Goal: Task Accomplishment & Management: Manage account settings

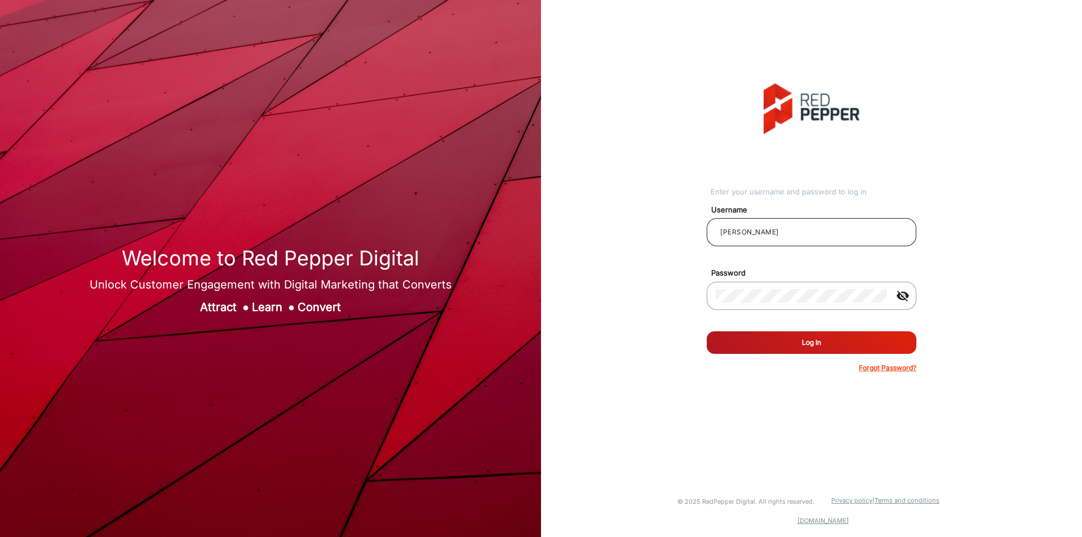
click at [766, 239] on input "[PERSON_NAME]" at bounding box center [812, 232] width 192 height 14
click at [766, 305] on div at bounding box center [801, 296] width 171 height 32
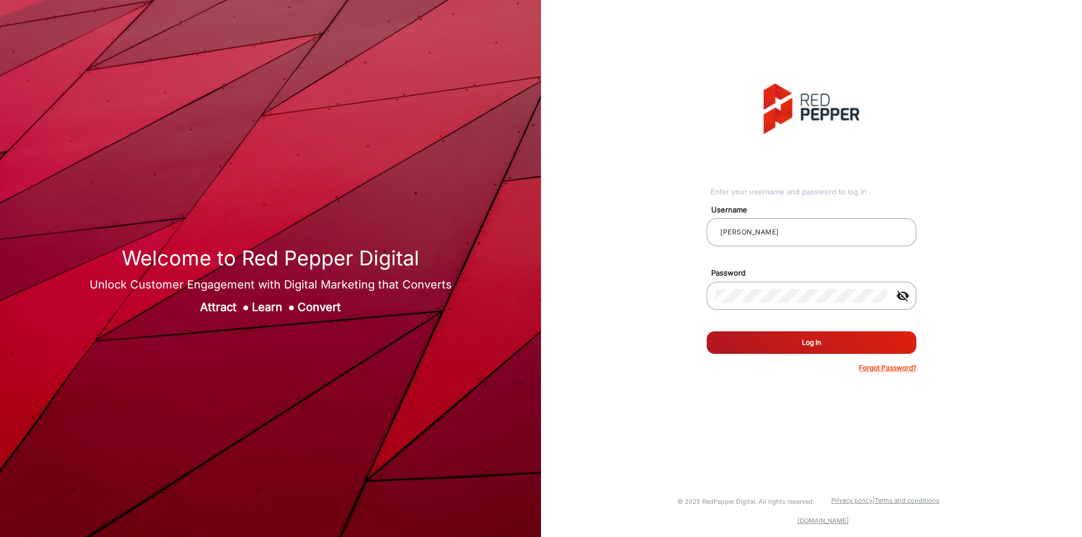
click at [809, 348] on button "Log In" at bounding box center [812, 342] width 210 height 23
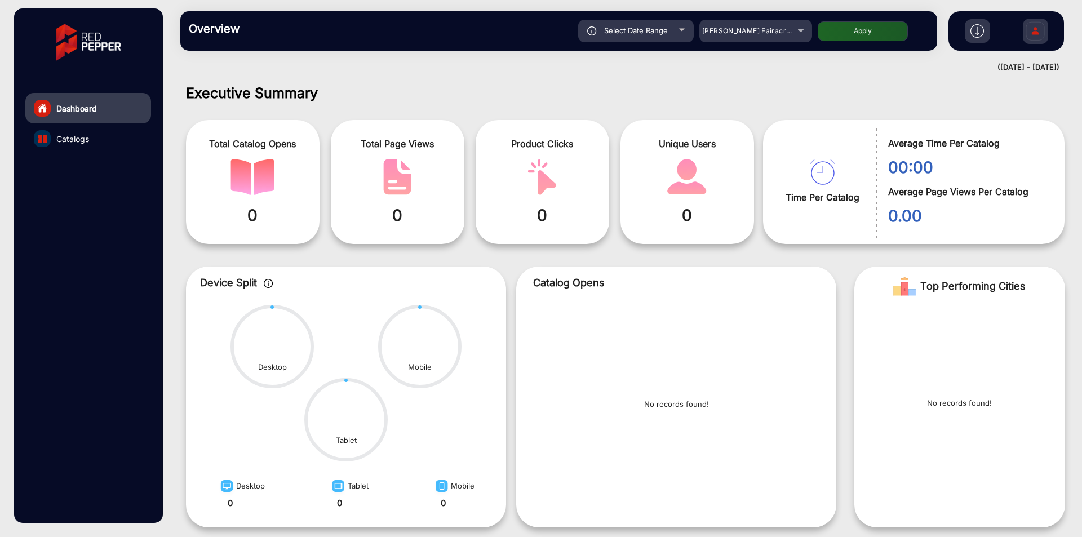
scroll to position [8, 0]
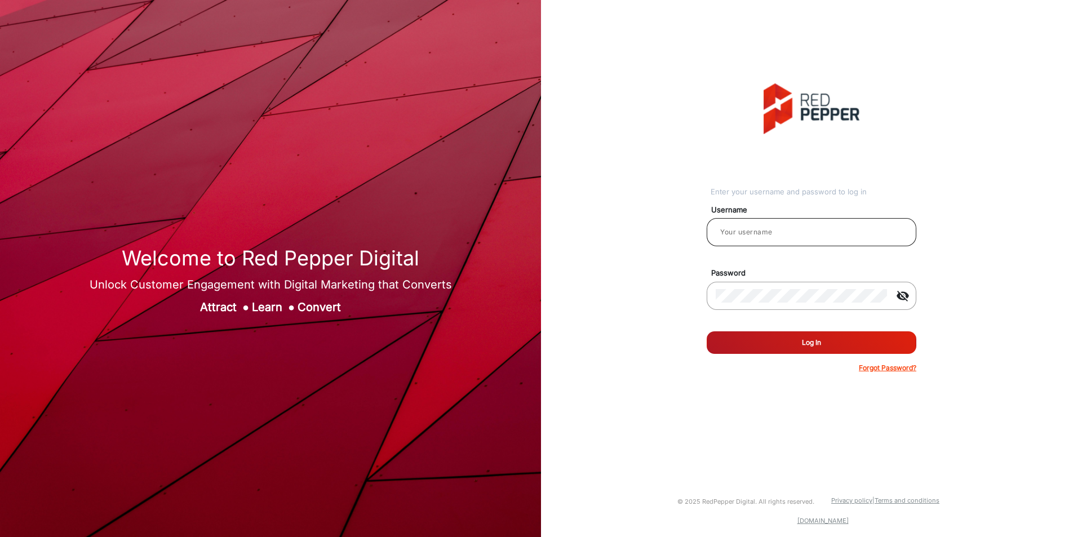
type input "janarthanan"
click at [780, 235] on input "[PERSON_NAME]" at bounding box center [812, 232] width 192 height 14
click at [755, 342] on button "Log In" at bounding box center [812, 342] width 210 height 23
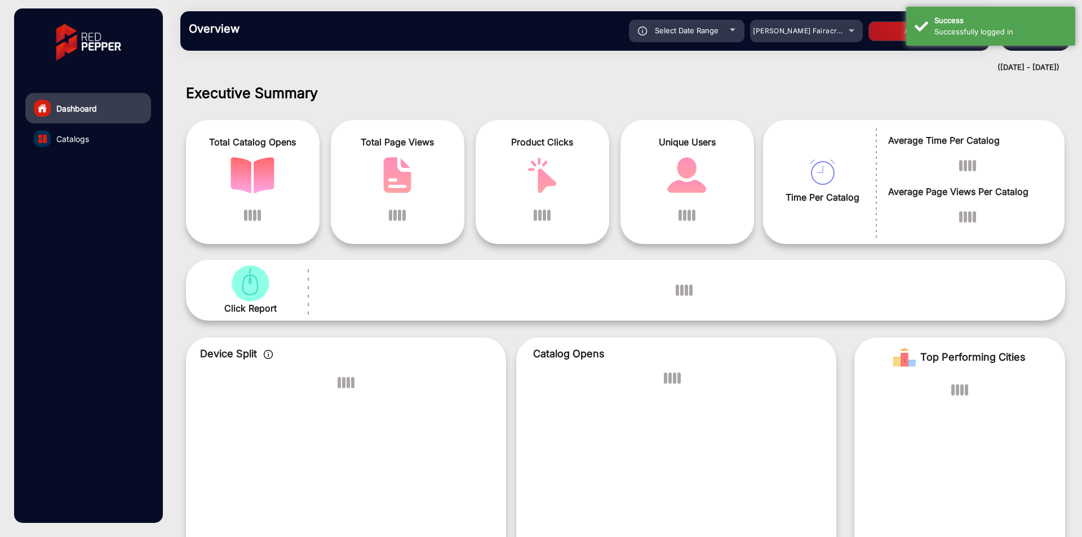
scroll to position [8, 0]
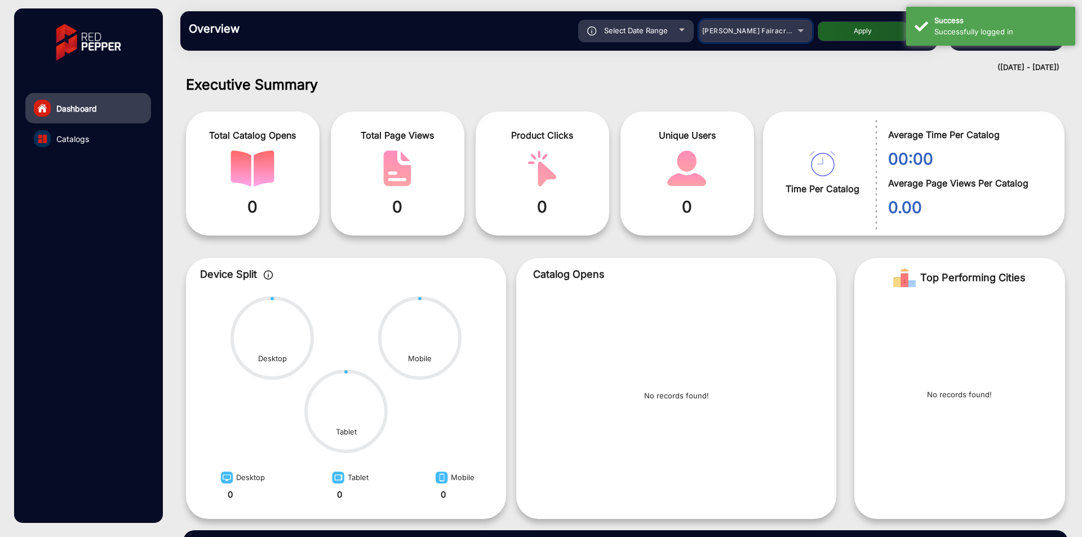
click at [767, 29] on span "[PERSON_NAME] Fairacre Farms" at bounding box center [758, 30] width 112 height 8
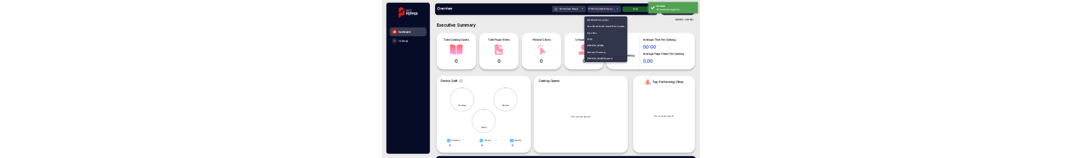
scroll to position [1234, 0]
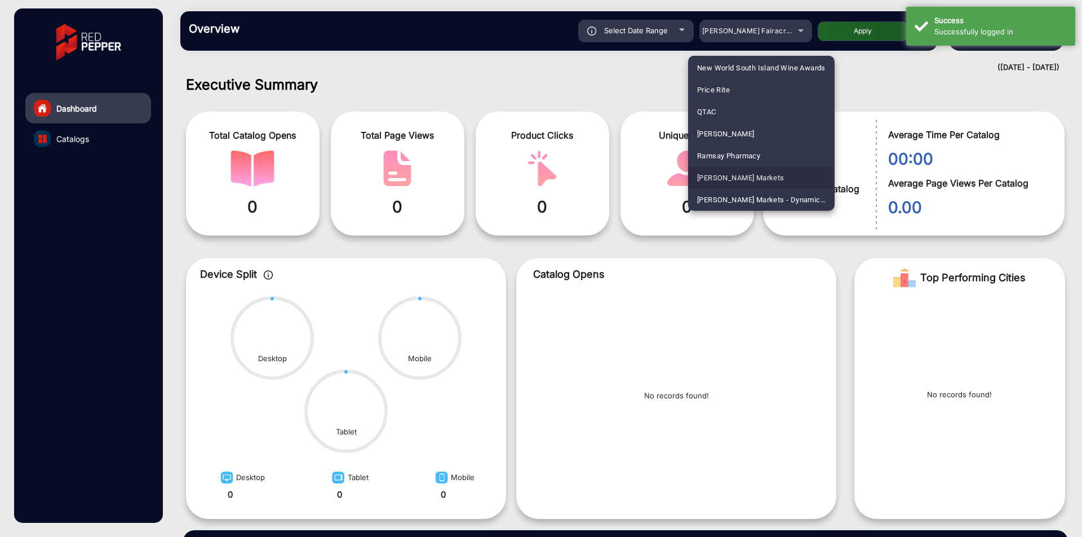
click at [734, 183] on span "Redner's Markets" at bounding box center [740, 178] width 87 height 22
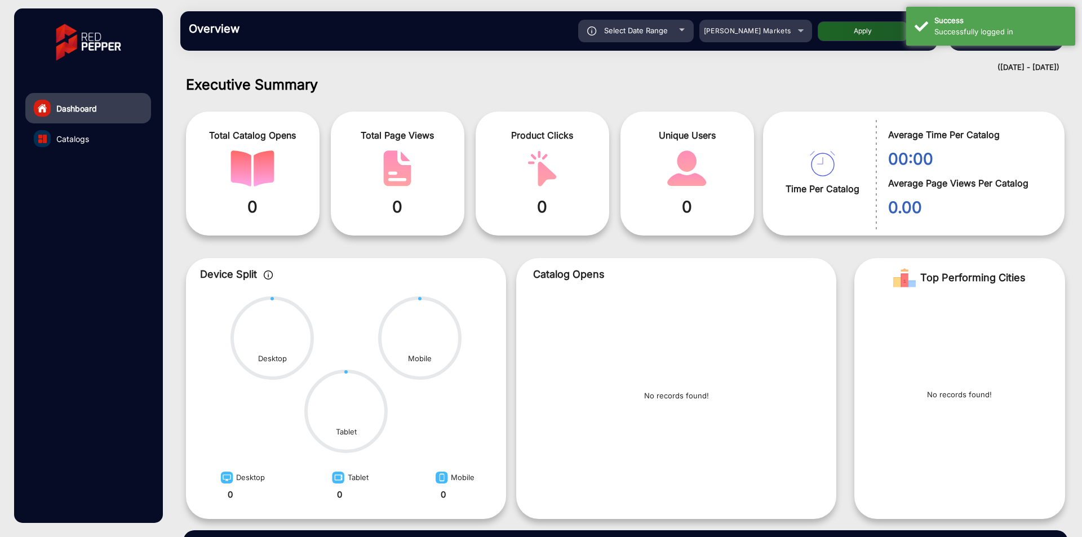
click at [865, 24] on button "Apply" at bounding box center [863, 31] width 90 height 20
type input "[DATE]"
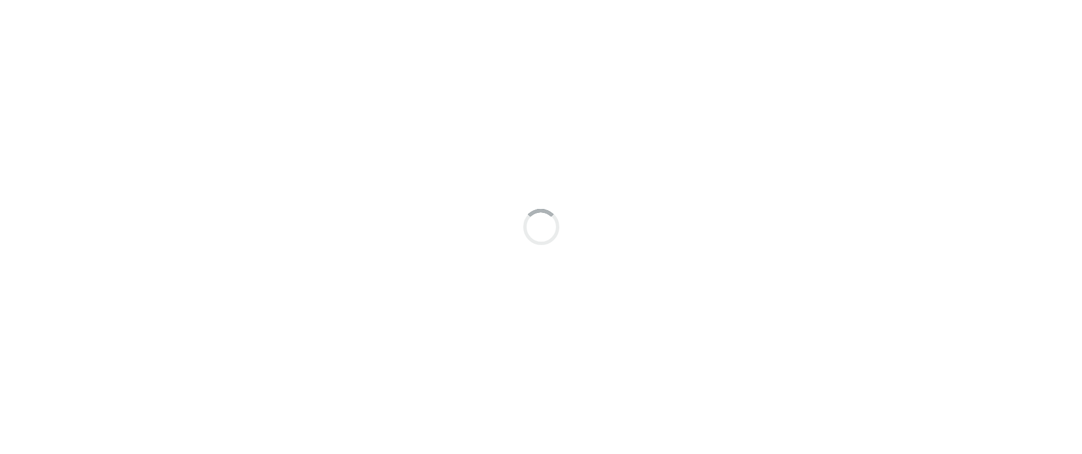
scroll to position [8, 0]
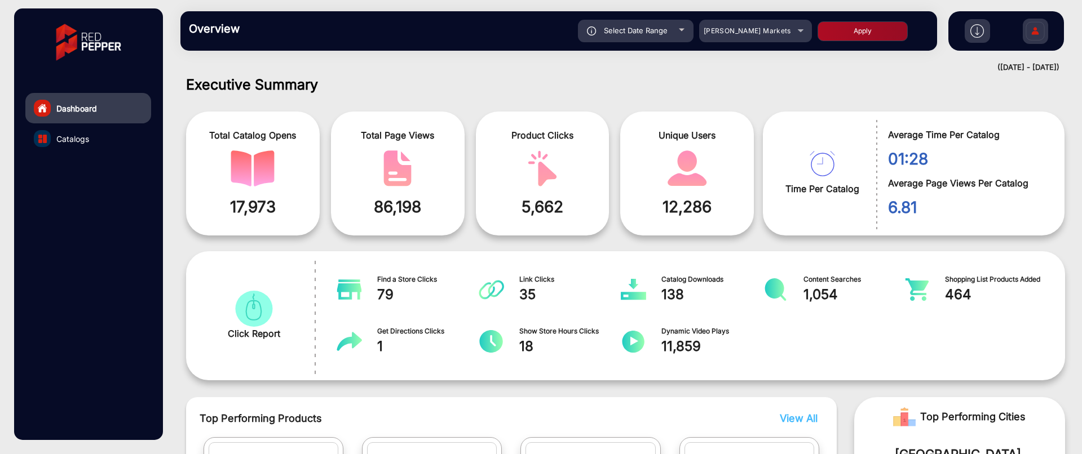
click at [98, 139] on link "Catalogs" at bounding box center [88, 138] width 126 height 30
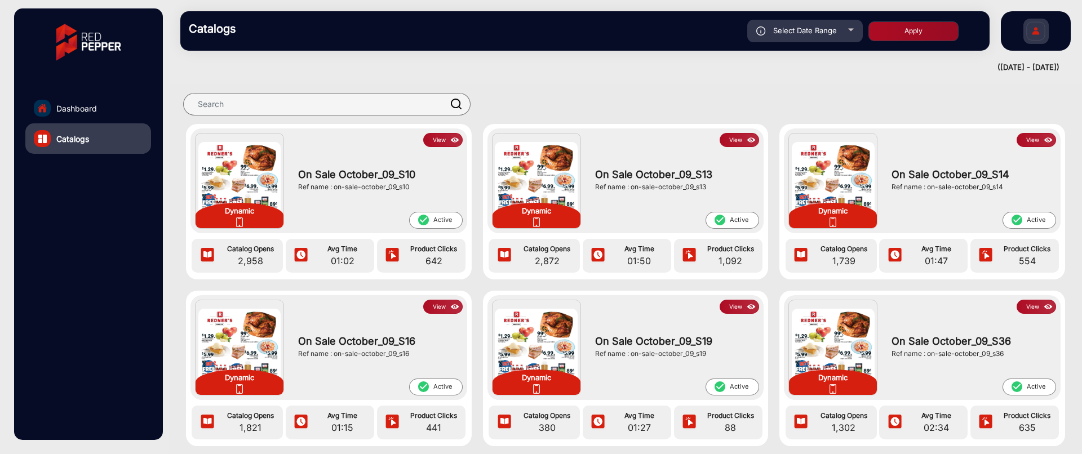
click at [459, 144] on img at bounding box center [455, 140] width 13 height 12
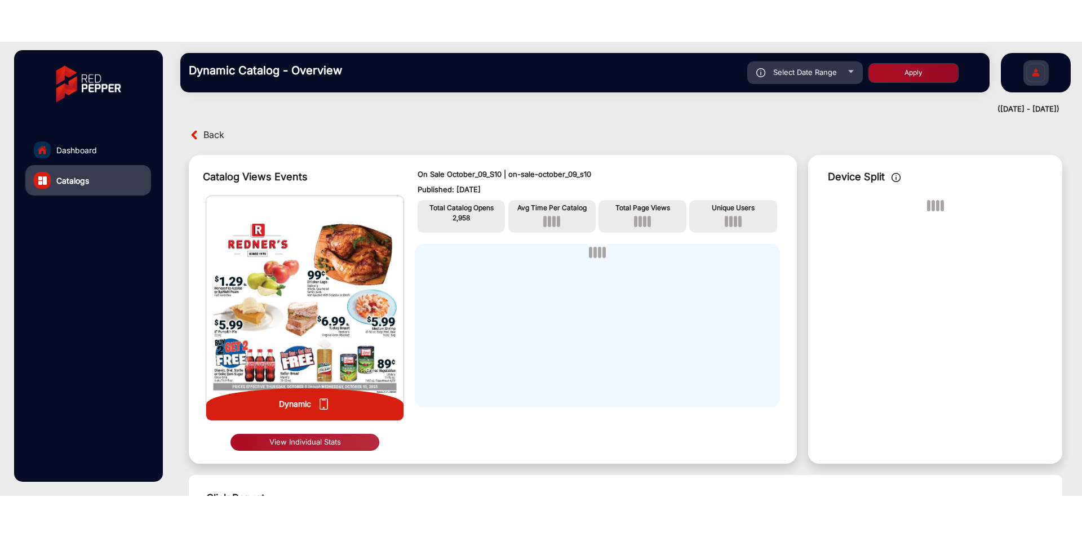
scroll to position [8, 0]
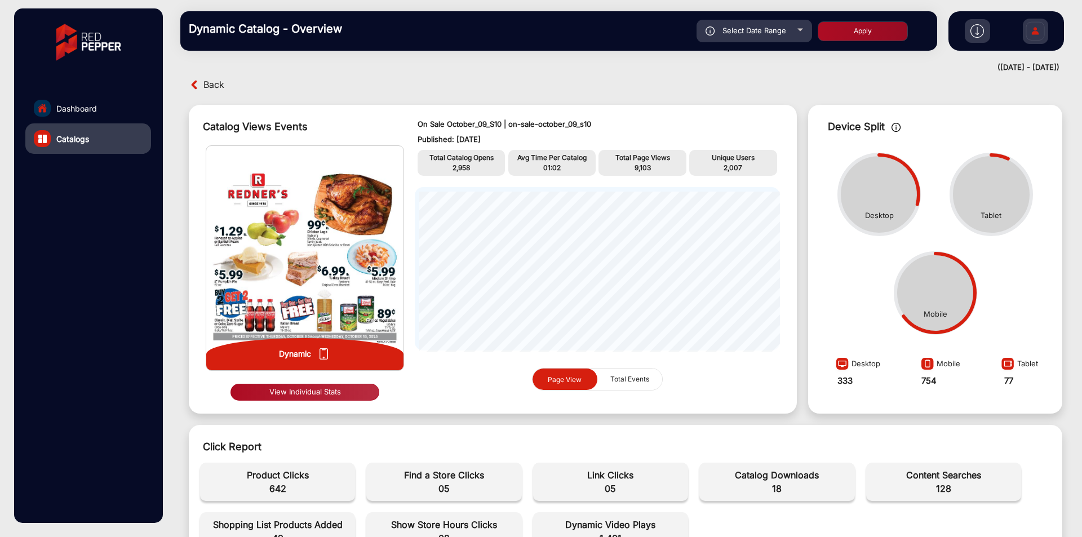
click at [293, 157] on button "View Individual Stats" at bounding box center [305, 392] width 149 height 17
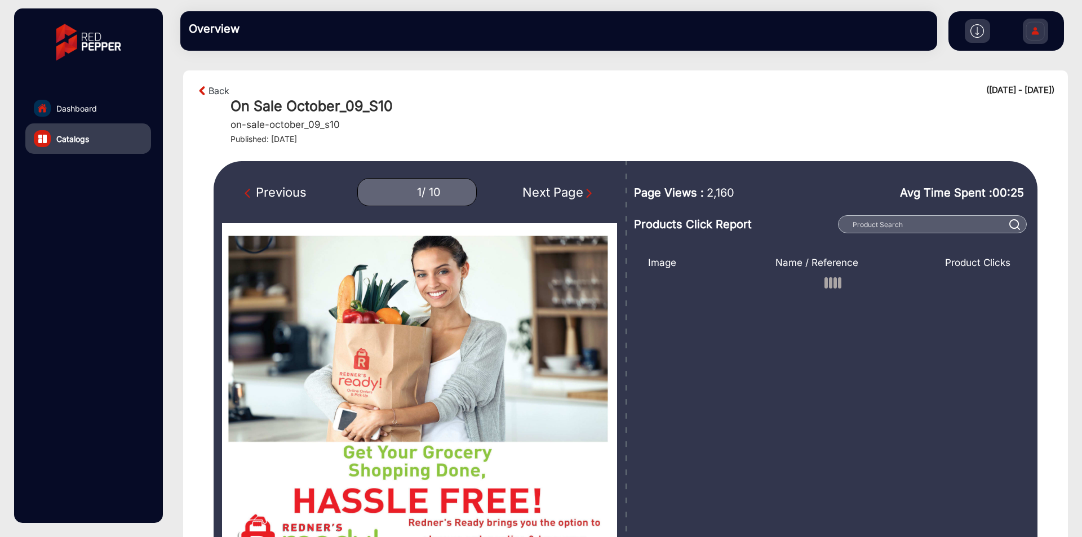
type input "0"
click at [575, 161] on div "Previous 0 / 10 Next Page" at bounding box center [420, 377] width 412 height 433
click at [573, 161] on div "Next Page" at bounding box center [558, 192] width 72 height 19
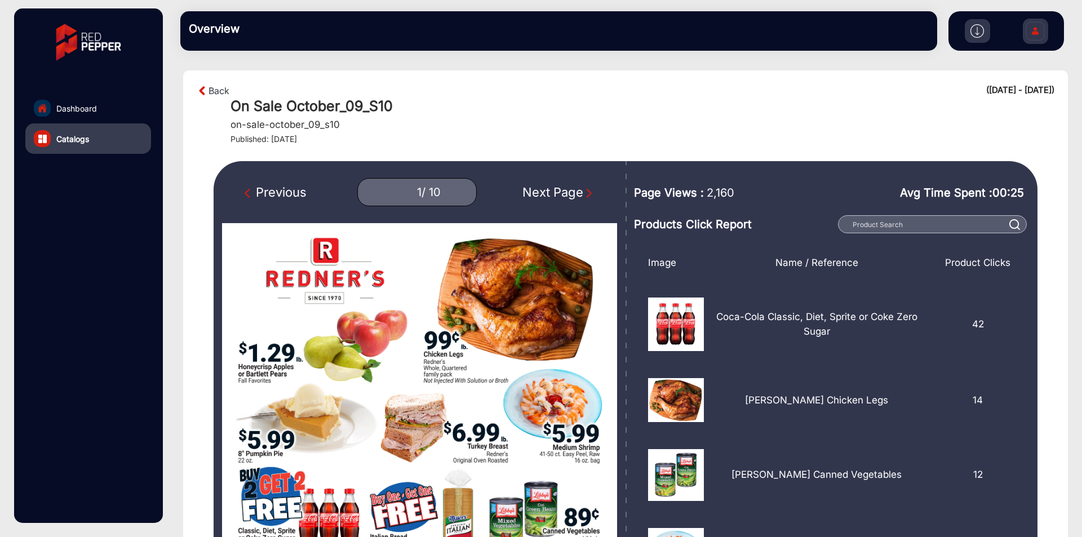
click at [573, 161] on div "Next Page" at bounding box center [558, 192] width 72 height 19
type input "2"
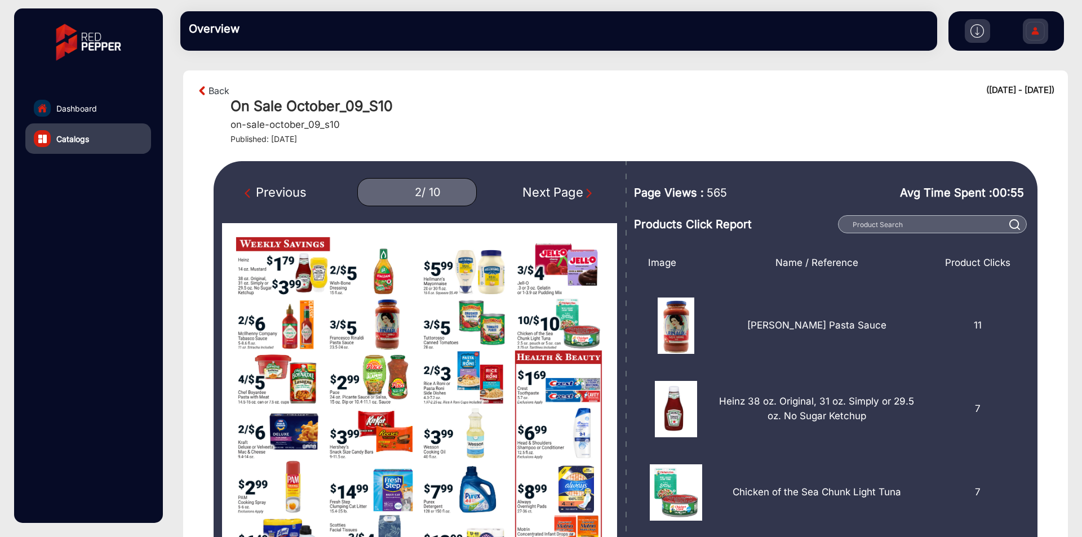
click at [123, 109] on link "Dashboard" at bounding box center [88, 108] width 126 height 30
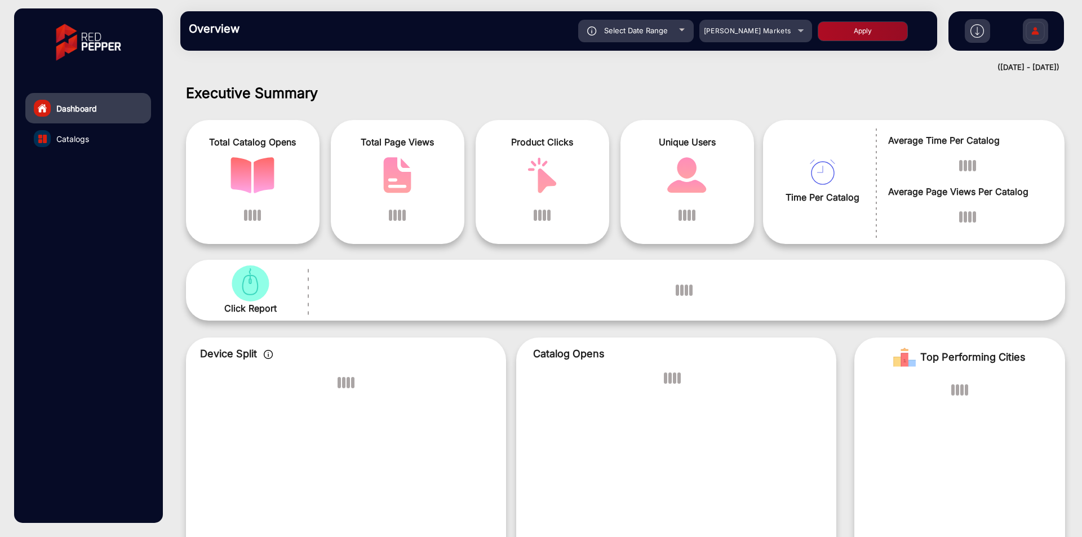
scroll to position [8, 0]
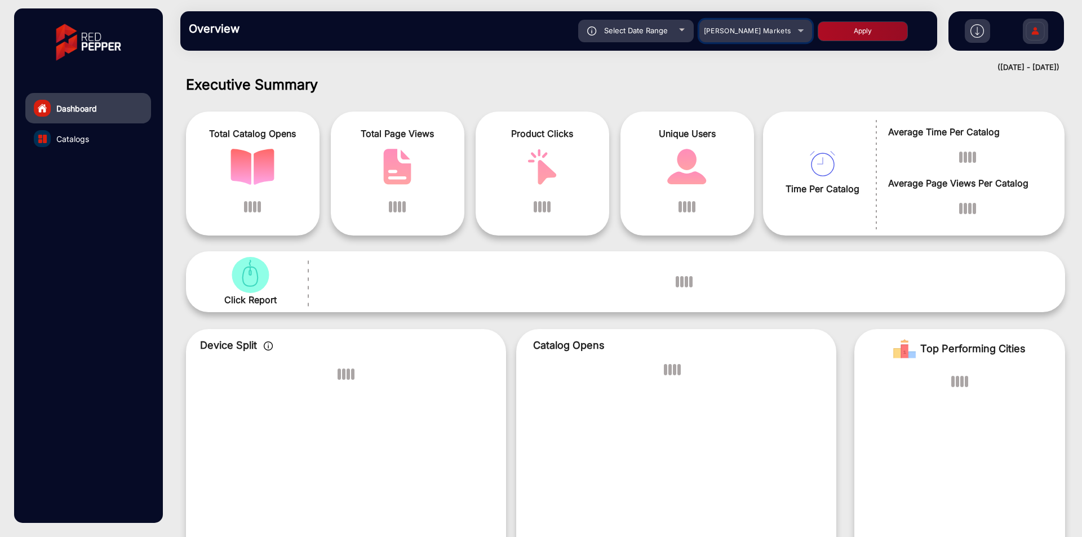
click at [746, 35] on div "Redner's Markets" at bounding box center [747, 31] width 90 height 14
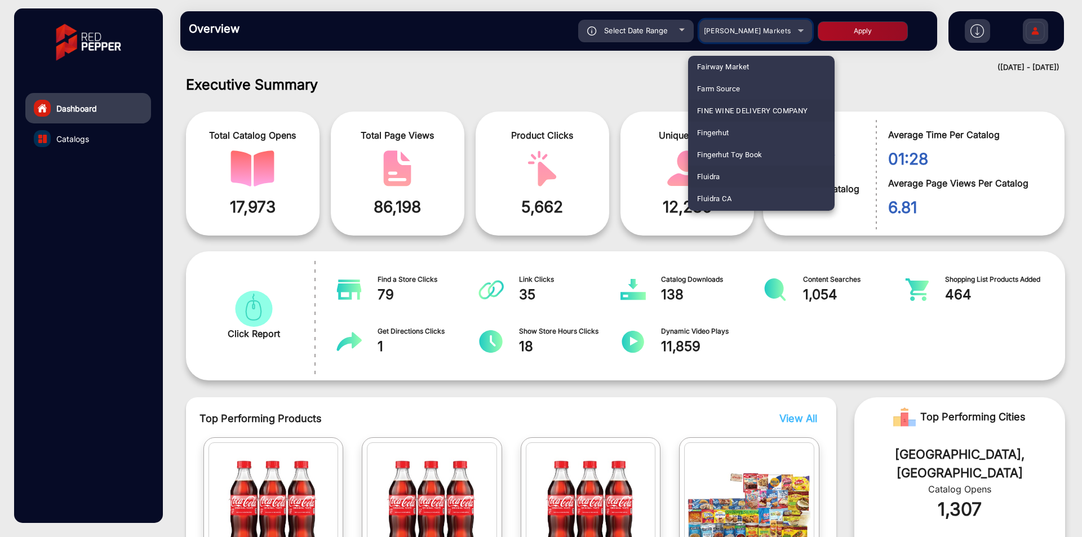
scroll to position [773, 0]
click at [736, 161] on span "Harris Scarfe" at bounding box center [725, 200] width 57 height 22
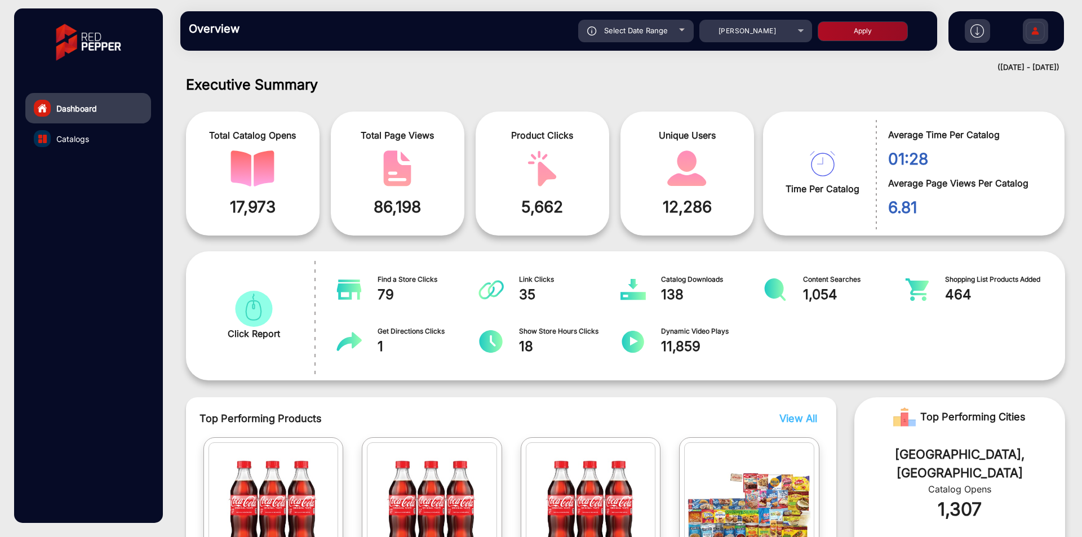
click at [860, 34] on button "Apply" at bounding box center [863, 31] width 90 height 20
type input "[DATE]"
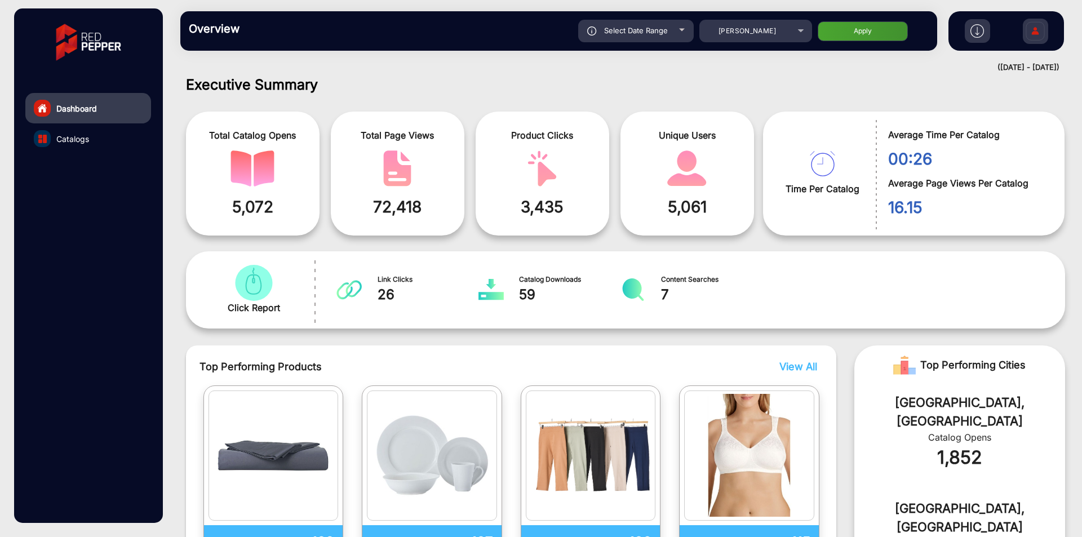
click at [105, 142] on link "Catalogs" at bounding box center [88, 138] width 126 height 30
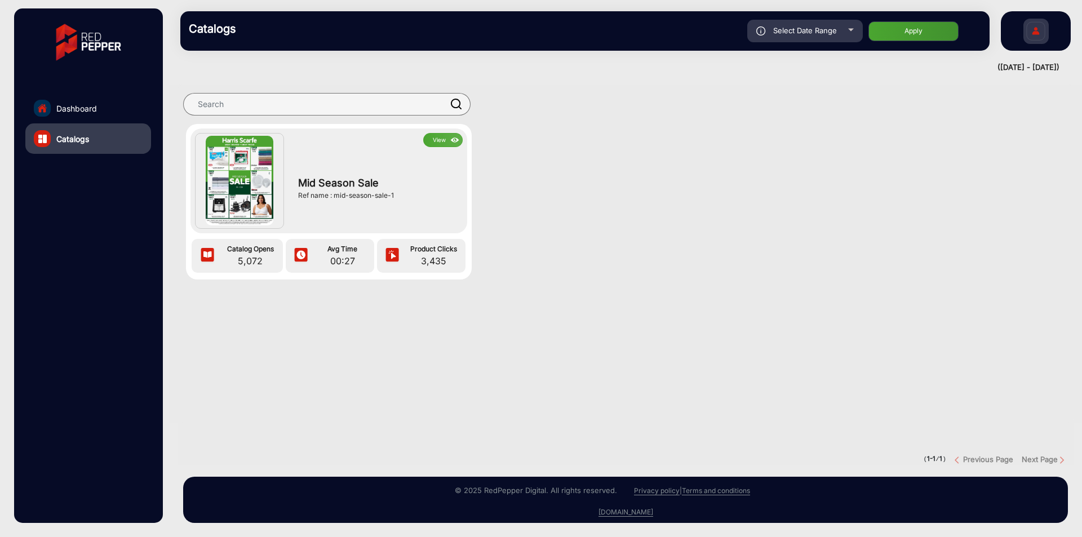
click at [454, 131] on div "View Mid Season Sale Ref name : mid-season-sale-1" at bounding box center [329, 181] width 277 height 105
click at [451, 138] on img at bounding box center [455, 140] width 13 height 12
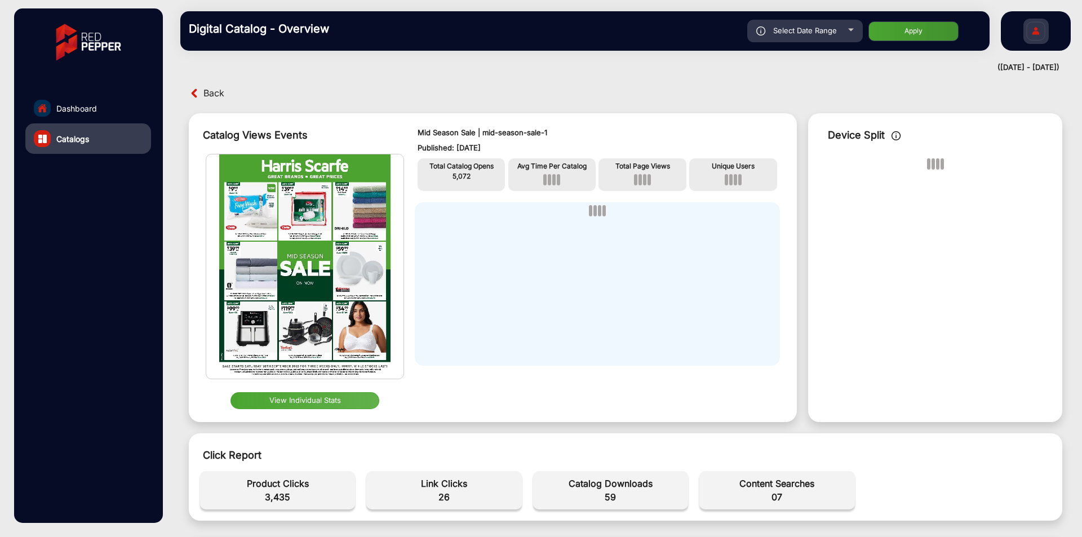
click at [344, 161] on button "View Individual Stats" at bounding box center [305, 400] width 149 height 17
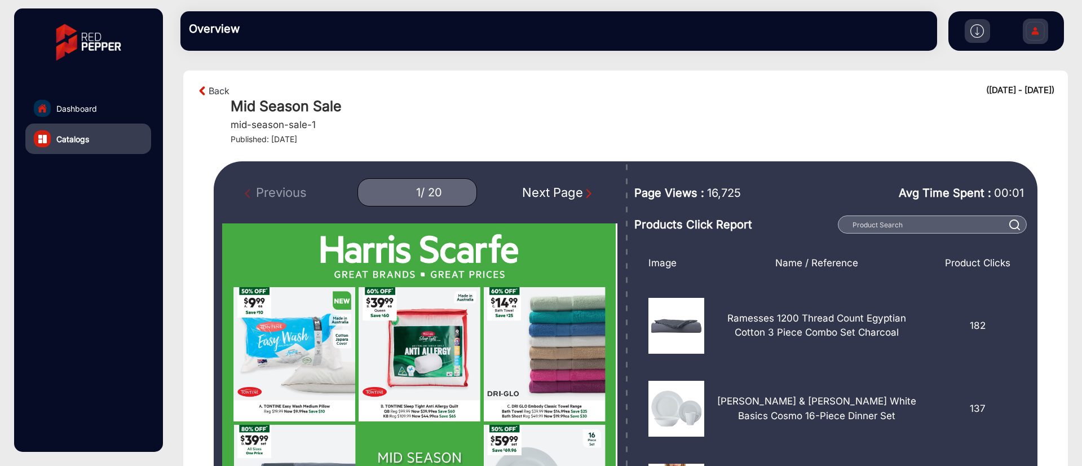
click at [98, 109] on link "Dashboard" at bounding box center [88, 108] width 126 height 30
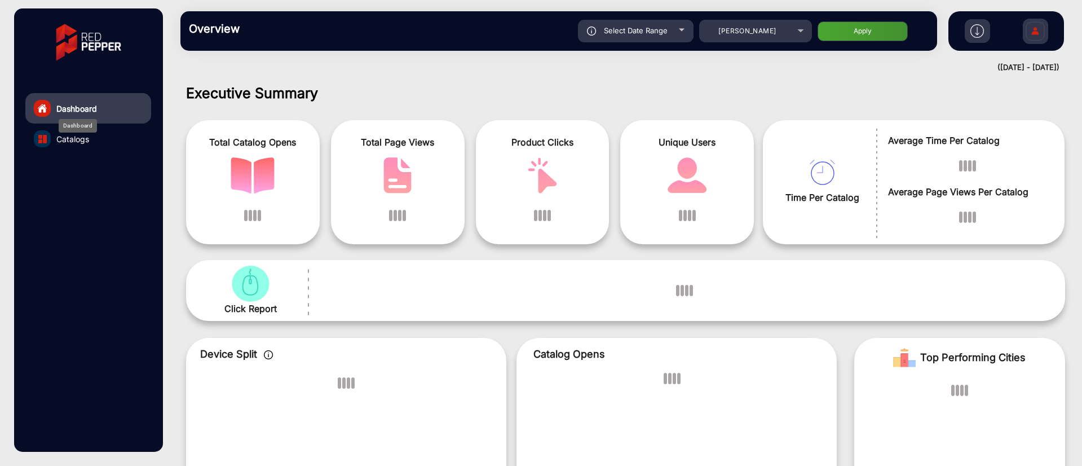
scroll to position [8, 0]
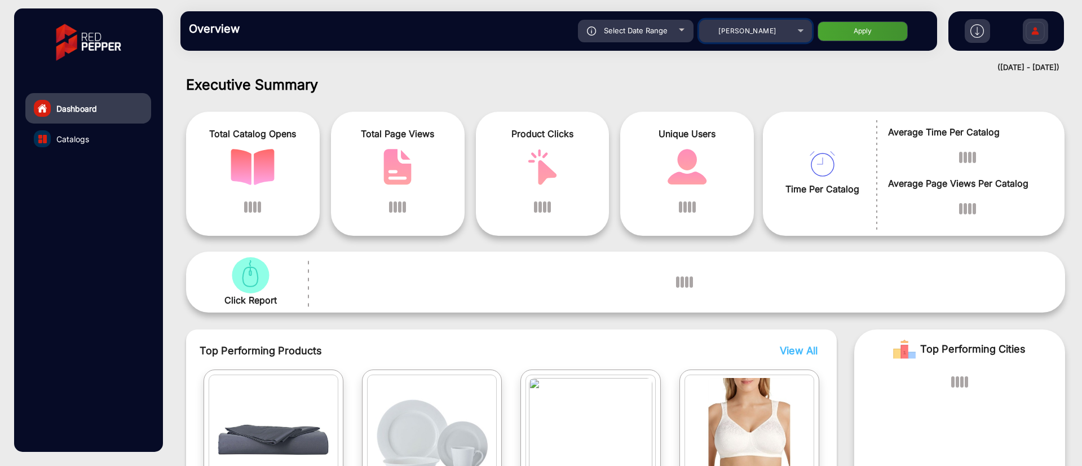
click at [780, 34] on div "[PERSON_NAME]" at bounding box center [747, 31] width 90 height 14
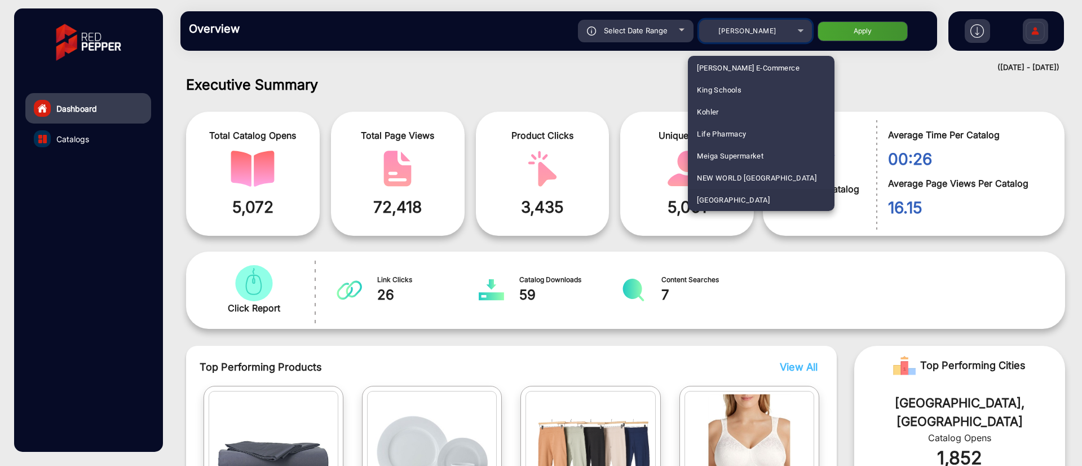
scroll to position [1059, 0]
click at [751, 161] on span "[GEOGRAPHIC_DATA]" at bounding box center [733, 178] width 73 height 22
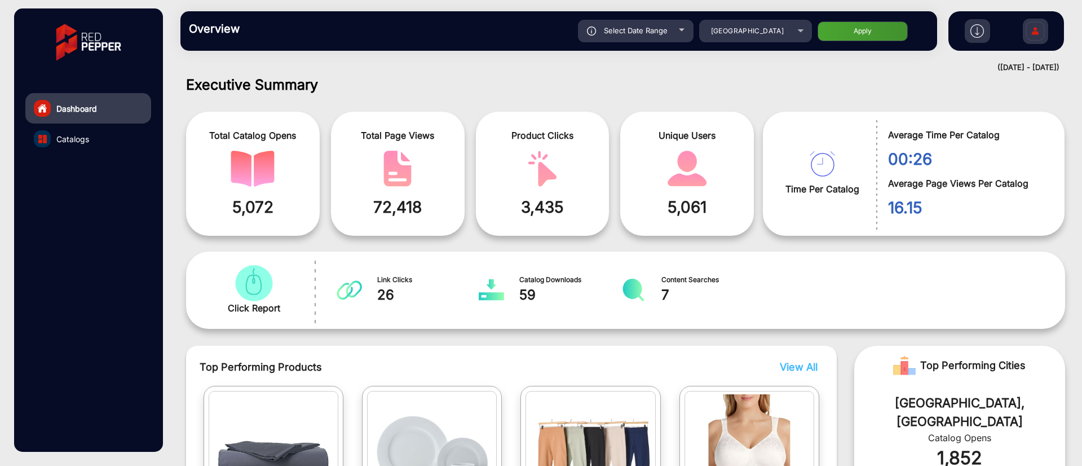
click at [853, 26] on button "Apply" at bounding box center [862, 31] width 90 height 20
type input "[DATE]"
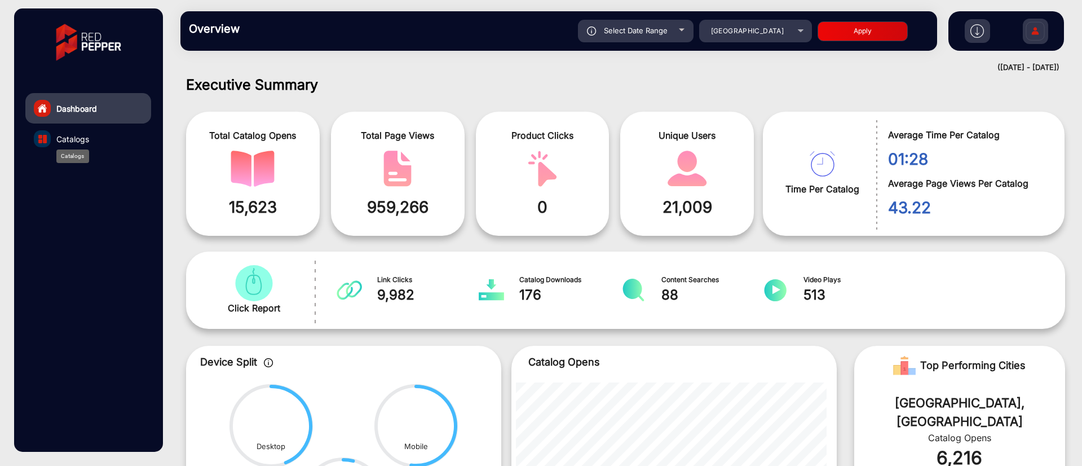
click at [57, 138] on span "Catalogs" at bounding box center [72, 139] width 33 height 12
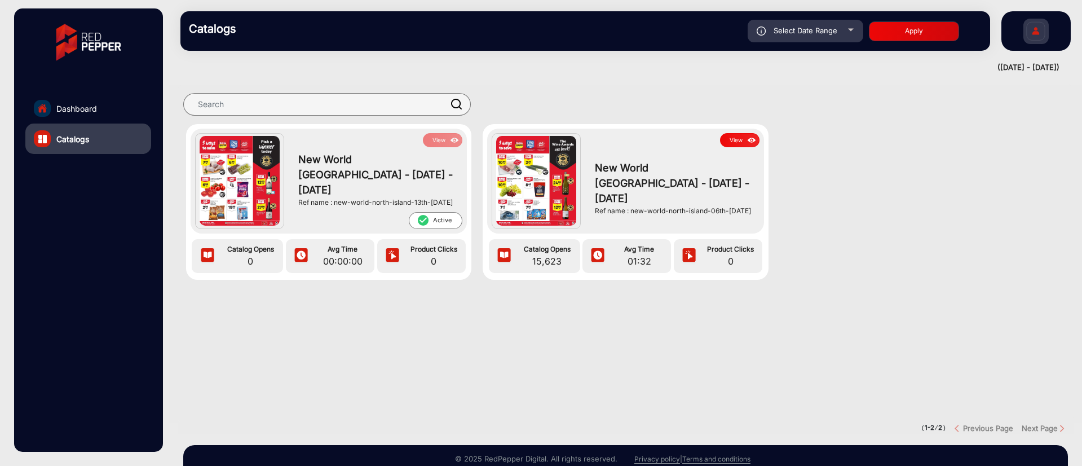
click at [740, 145] on button "View" at bounding box center [739, 140] width 39 height 14
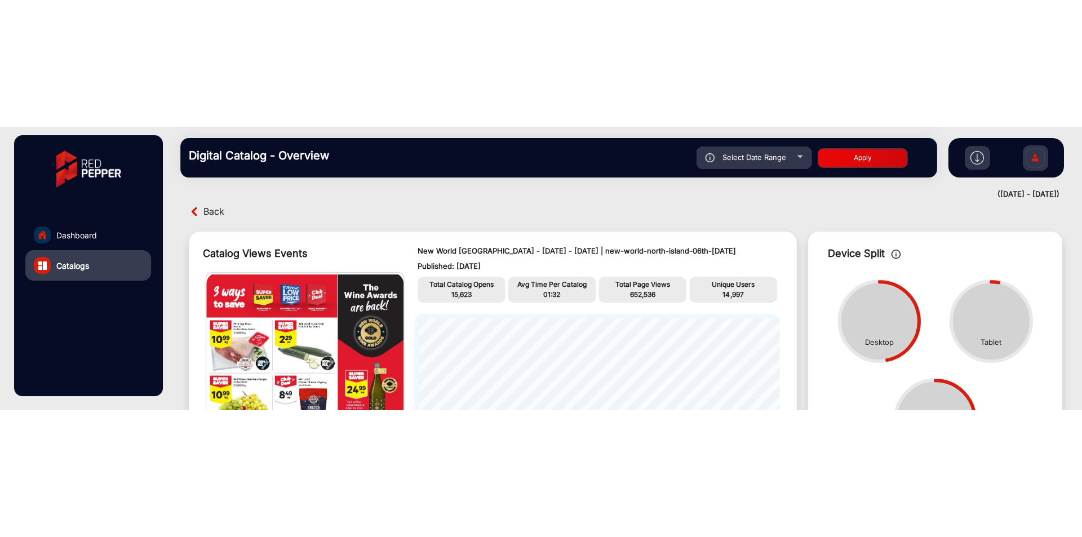
scroll to position [216, 0]
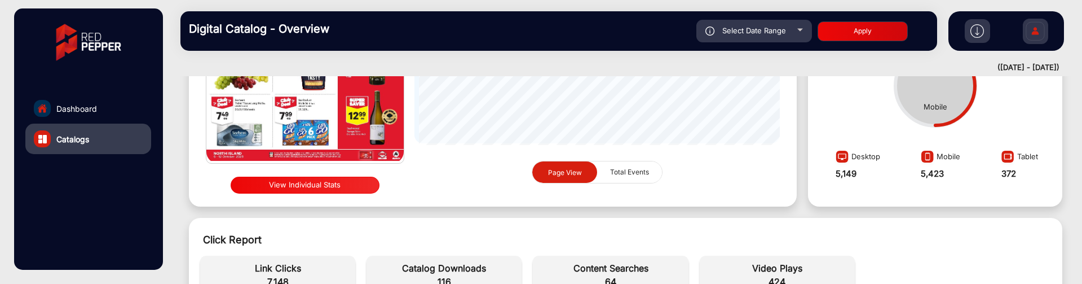
click at [326, 161] on button "View Individual Stats" at bounding box center [305, 184] width 149 height 17
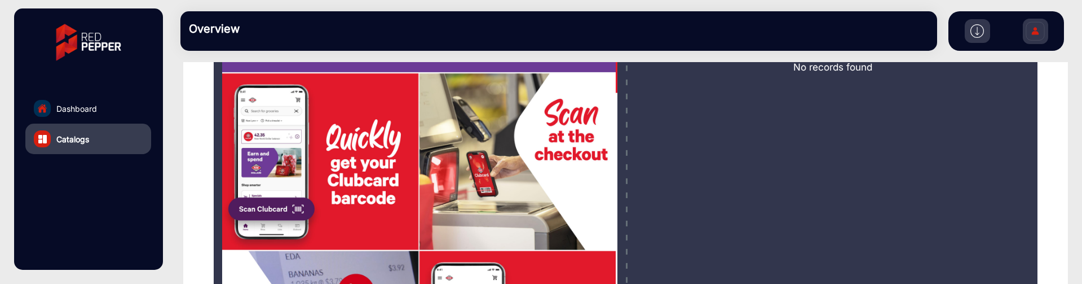
type input "0"
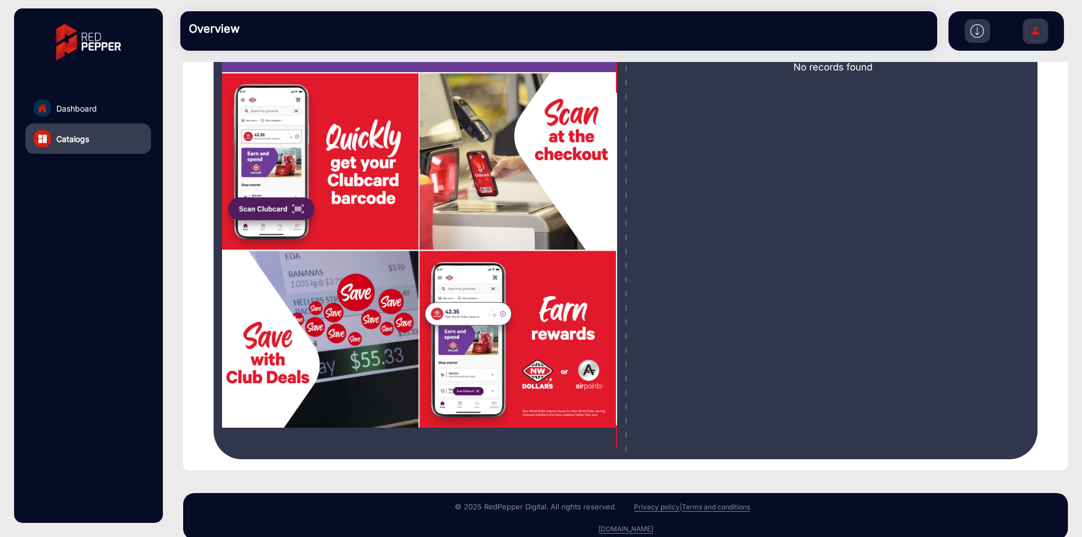
click at [1032, 34] on img at bounding box center [1036, 32] width 24 height 39
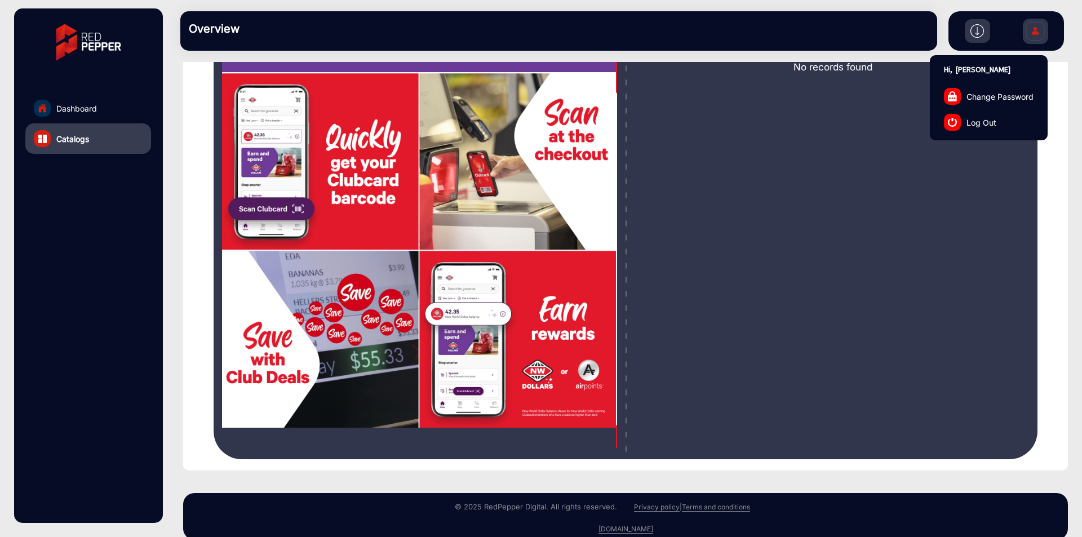
click at [999, 117] on link "Log Out" at bounding box center [989, 122] width 117 height 26
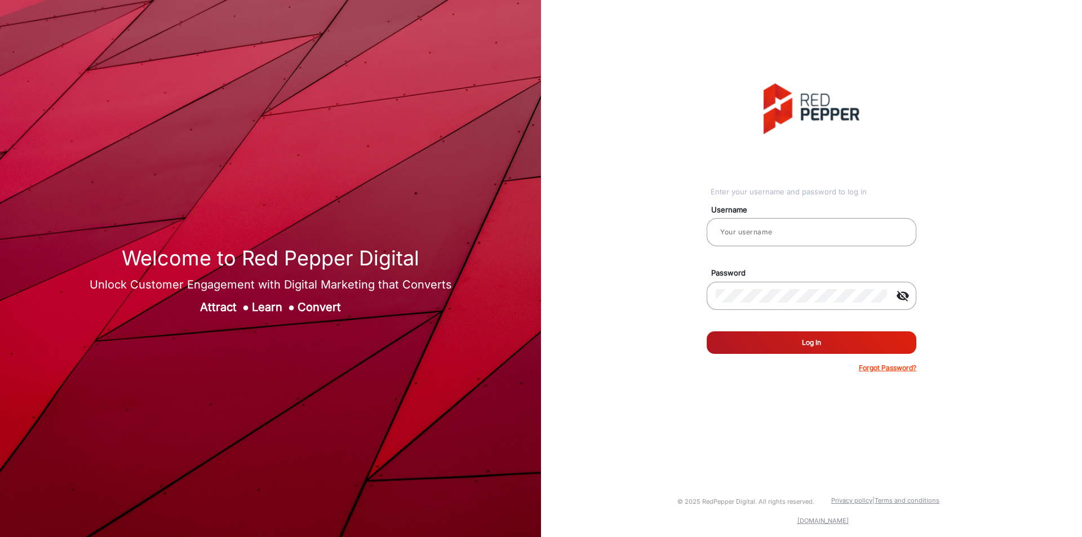
type input "[PERSON_NAME]"
